Goal: Find contact information: Obtain details needed to contact an individual or organization

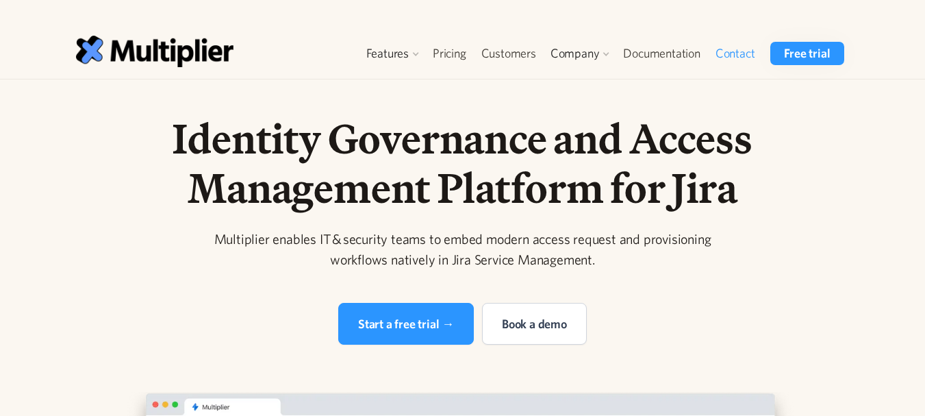
click at [742, 54] on link "Contact" at bounding box center [735, 53] width 55 height 23
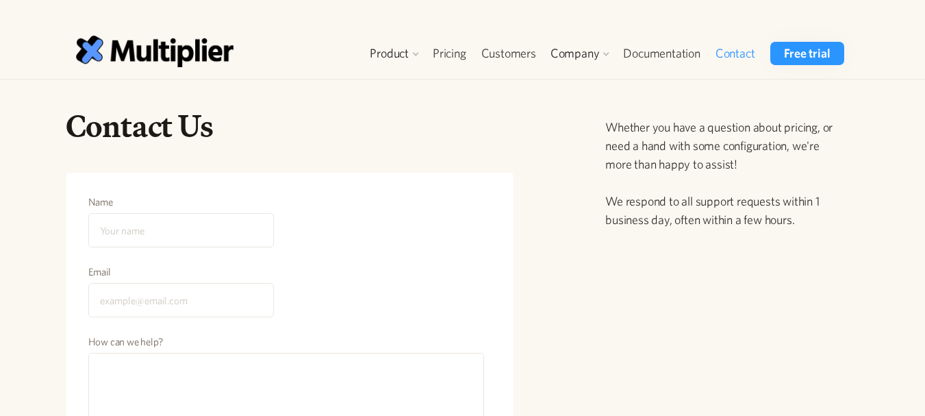
click at [203, 239] on input "Name" at bounding box center [181, 230] width 186 height 34
type input "jdseo"
click at [170, 298] on input "Email" at bounding box center [181, 300] width 186 height 34
type input "jdseoagency@gmail.com"
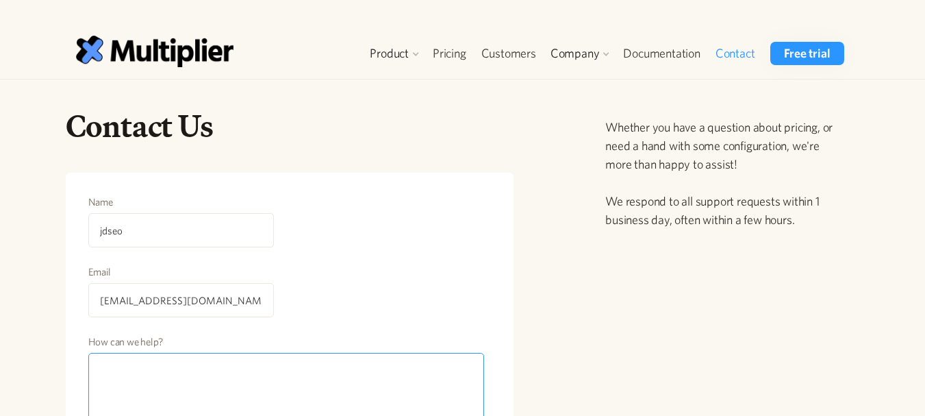
click at [215, 379] on textarea "How can we help?" at bounding box center [286, 394] width 396 height 82
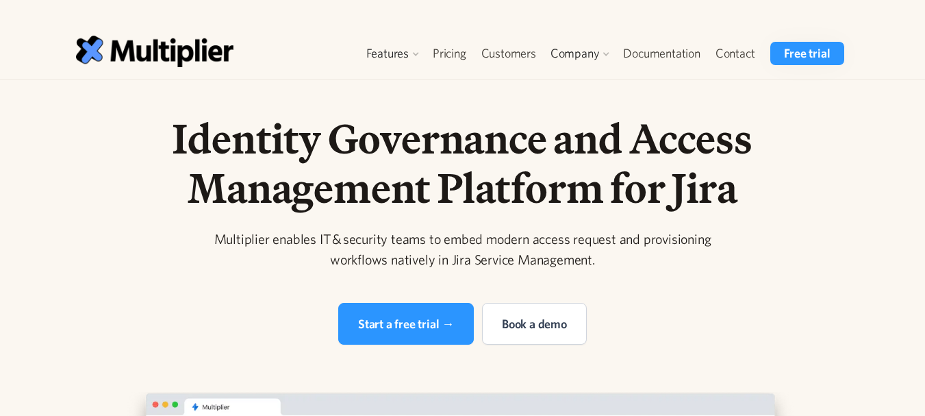
click at [231, 314] on div "Start a free trial → Book a demo" at bounding box center [462, 324] width 701 height 42
